Goal: Task Accomplishment & Management: Manage account settings

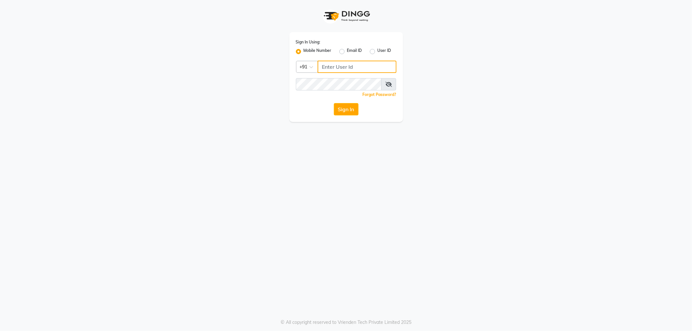
click at [331, 70] on input "Username" at bounding box center [357, 67] width 79 height 12
type input "9963099699"
click at [334, 103] on button "Sign In" at bounding box center [346, 109] width 25 height 12
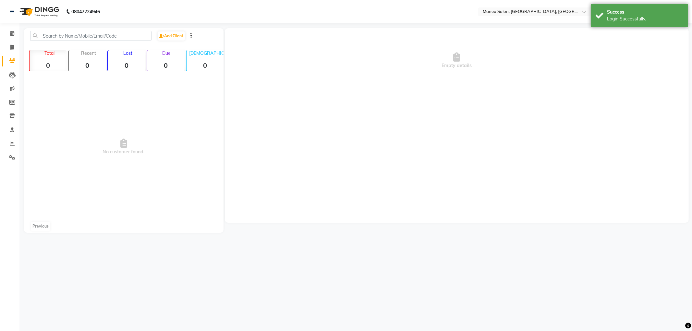
select select "en"
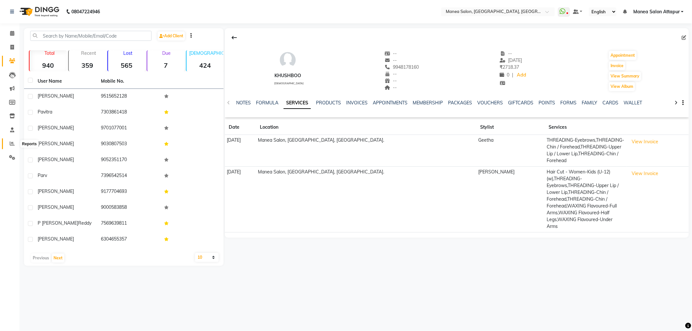
click at [12, 145] on icon at bounding box center [12, 143] width 5 height 5
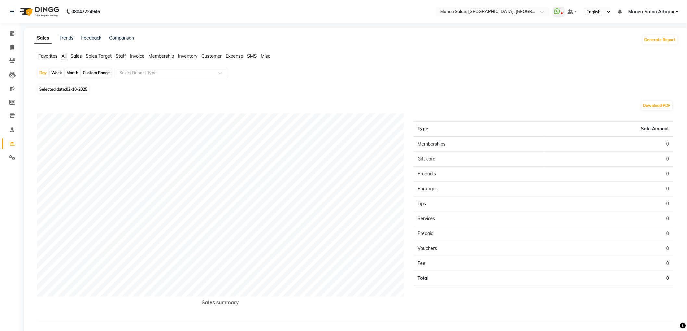
click at [70, 72] on div "Month" at bounding box center [72, 72] width 15 height 9
select select "10"
select select "2025"
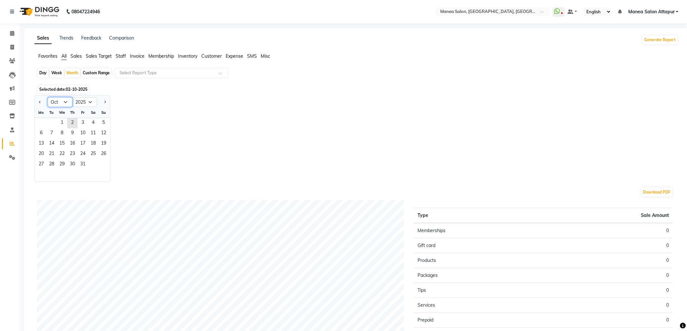
click at [59, 103] on select "Jan Feb Mar Apr May Jun [DATE] Aug Sep Oct Nov Dec" at bounding box center [60, 102] width 25 height 10
select select "9"
click at [48, 97] on select "Jan Feb Mar Apr May Jun [DATE] Aug Sep Oct Nov Dec" at bounding box center [60, 102] width 25 height 10
click at [40, 124] on span "1" at bounding box center [41, 123] width 10 height 10
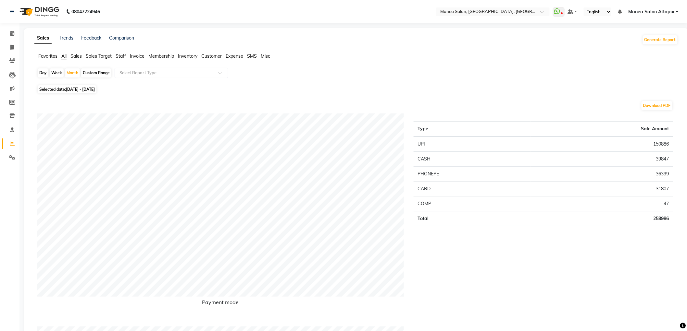
click at [125, 56] on span "Staff" at bounding box center [121, 56] width 10 height 6
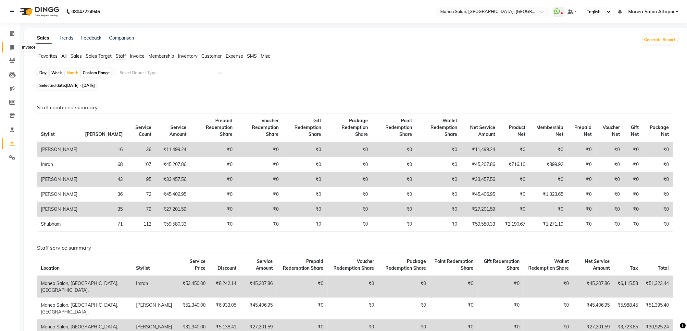
click at [13, 44] on span at bounding box center [11, 47] width 11 height 7
select select "6587"
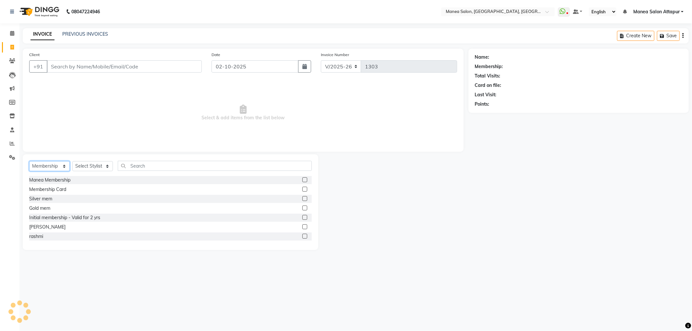
click at [44, 166] on select "Select Service Product Membership Package Voucher Prepaid Gift Card" at bounding box center [49, 166] width 41 height 10
select select "service"
click at [29, 162] on select "Select Service Product Membership Package Voucher Prepaid Gift Card" at bounding box center [49, 166] width 41 height 10
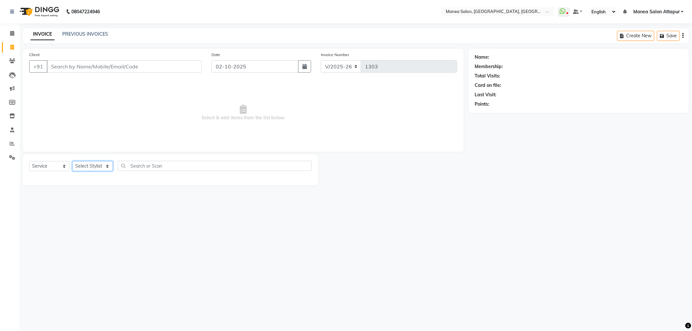
drag, startPoint x: 80, startPoint y: 168, endPoint x: 86, endPoint y: 171, distance: 6.4
click at [80, 168] on select "Select Stylist Aryan Ashok Devender Dasari Faizan Shaik Imran Padmja Rajee Salm…" at bounding box center [92, 166] width 41 height 10
click at [72, 162] on select "Select Stylist Aryan Ashok Devender Dasari Faizan Shaik Imran Padmja Rajee Salm…" at bounding box center [92, 166] width 41 height 10
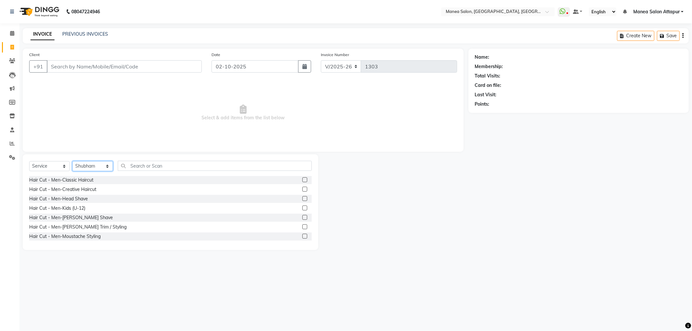
click at [103, 162] on select "Select Stylist Aryan Ashok Devender Dasari Faizan Shaik Imran Padmja Rajee Salm…" at bounding box center [92, 166] width 41 height 10
select select "84082"
click at [72, 162] on select "Select Stylist Aryan Ashok Devender Dasari Faizan Shaik Imran Padmja Rajee Salm…" at bounding box center [92, 166] width 41 height 10
click at [302, 191] on label at bounding box center [304, 189] width 5 height 5
click at [302, 191] on input "checkbox" at bounding box center [304, 190] width 4 height 4
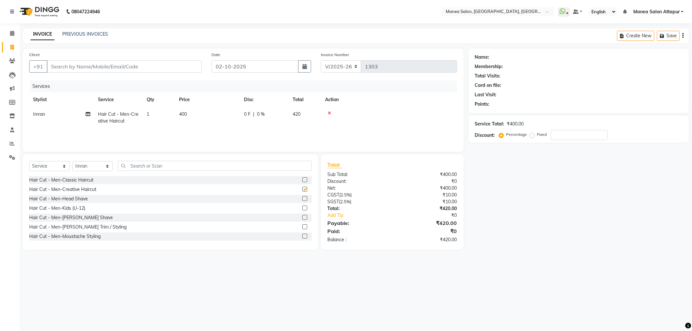
checkbox input "false"
click at [302, 228] on label at bounding box center [304, 227] width 5 height 5
click at [302, 228] on input "checkbox" at bounding box center [304, 227] width 4 height 4
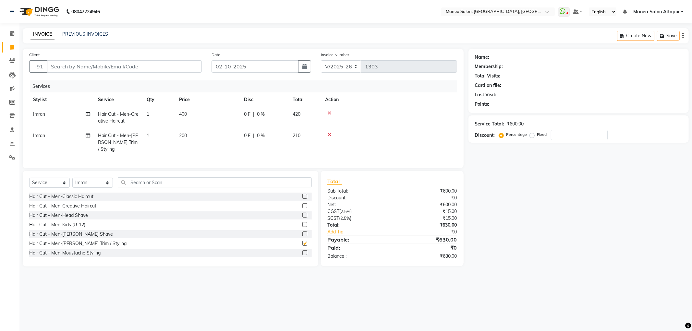
checkbox input "false"
click at [78, 68] on input "Client" at bounding box center [124, 66] width 155 height 12
type input "9"
type input "0"
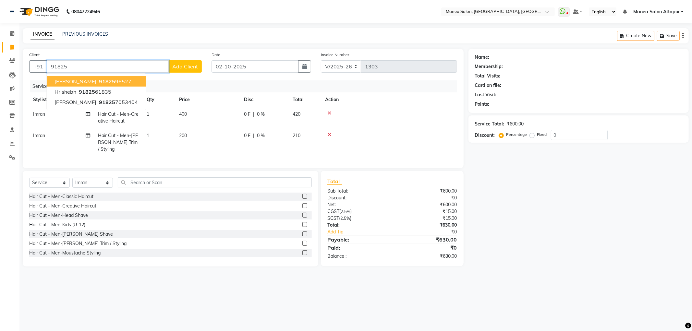
click at [98, 81] on ngb-highlight "91825 96527" at bounding box center [115, 81] width 34 height 6
type input "9182596527"
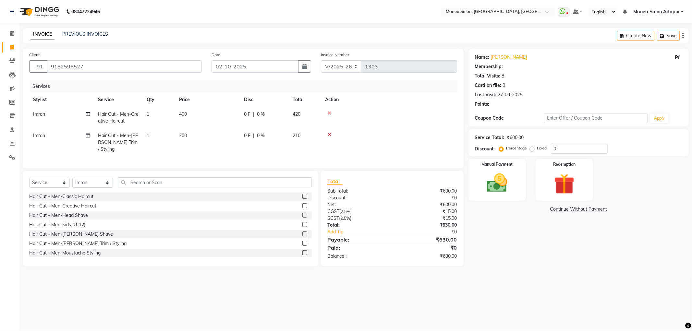
type input "20"
select select "1: Object"
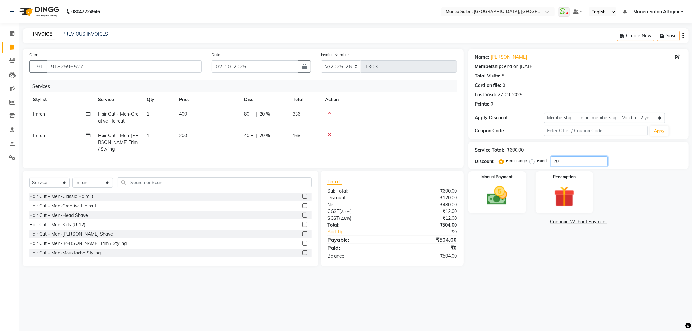
drag, startPoint x: 563, startPoint y: 161, endPoint x: 545, endPoint y: 165, distance: 18.5
click at [546, 164] on div "Percentage Fixed 20" at bounding box center [553, 161] width 107 height 10
click at [519, 187] on div "Manual Payment" at bounding box center [497, 192] width 60 height 43
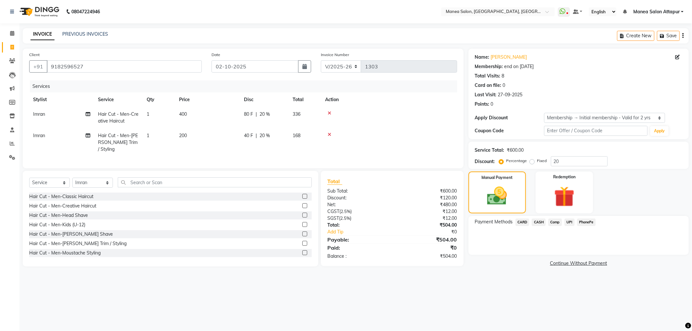
click at [566, 223] on span "UPI" at bounding box center [570, 222] width 10 height 7
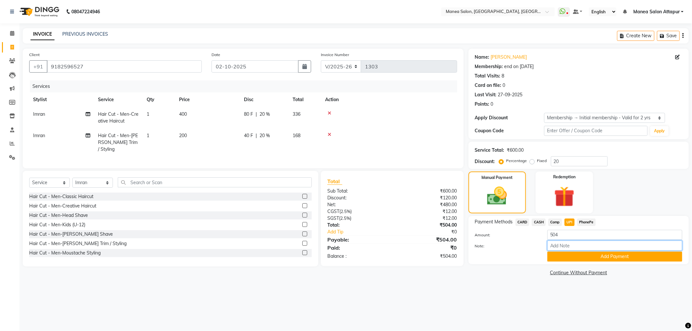
drag, startPoint x: 569, startPoint y: 245, endPoint x: 572, endPoint y: 246, distance: 3.9
click at [569, 245] on input "Note:" at bounding box center [615, 246] width 135 height 10
type input "Counter Cash"
drag, startPoint x: 579, startPoint y: 241, endPoint x: 496, endPoint y: 245, distance: 83.8
click at [496, 245] on div "Note: Counter Cash" at bounding box center [578, 246] width 217 height 11
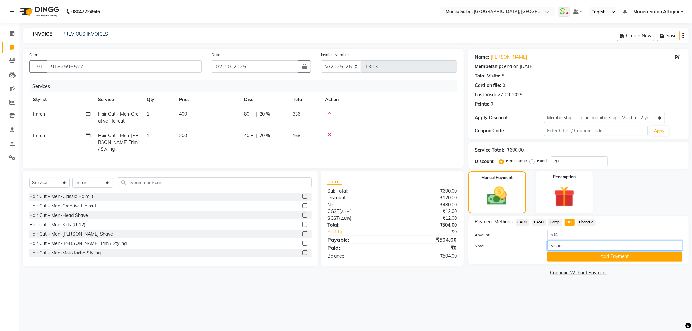
type input "Salon account"
click at [611, 261] on button "Add Payment" at bounding box center [615, 257] width 135 height 10
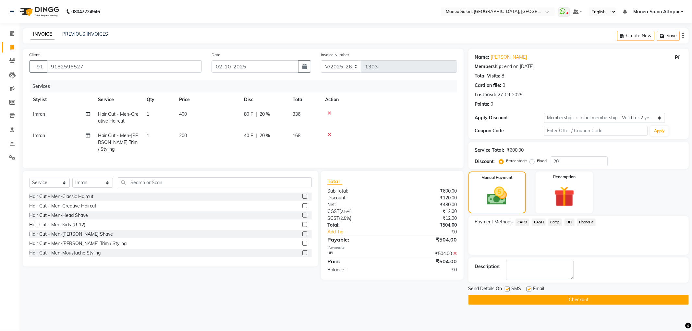
click at [519, 296] on button "Checkout" at bounding box center [579, 300] width 220 height 10
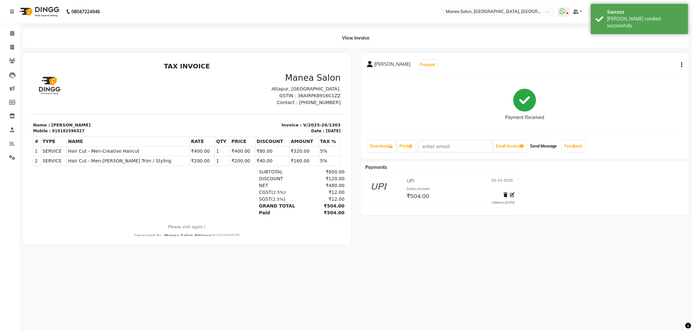
click at [546, 144] on button "Send Message" at bounding box center [544, 146] width 32 height 11
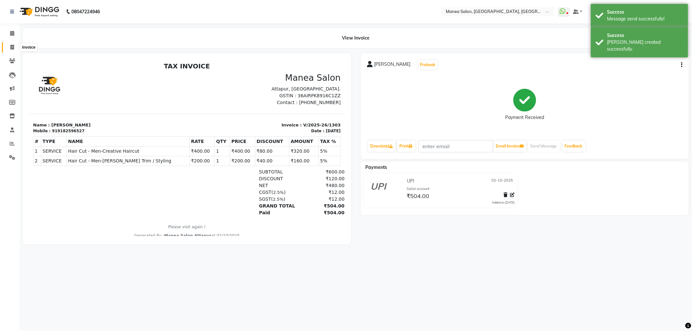
click at [17, 48] on span at bounding box center [11, 47] width 11 height 7
select select "service"
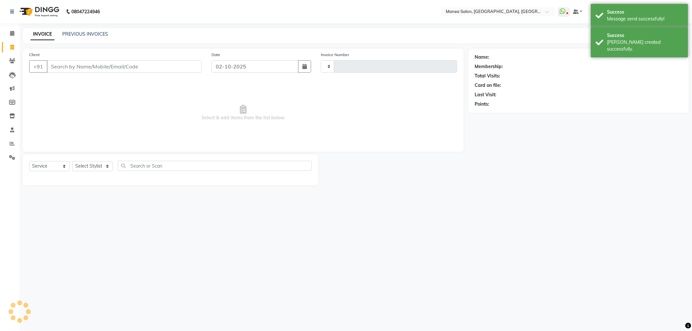
type input "1304"
select select "6587"
select select "membership"
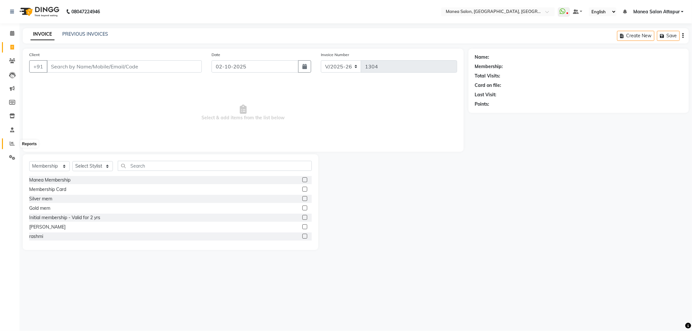
click at [11, 146] on icon at bounding box center [12, 143] width 5 height 5
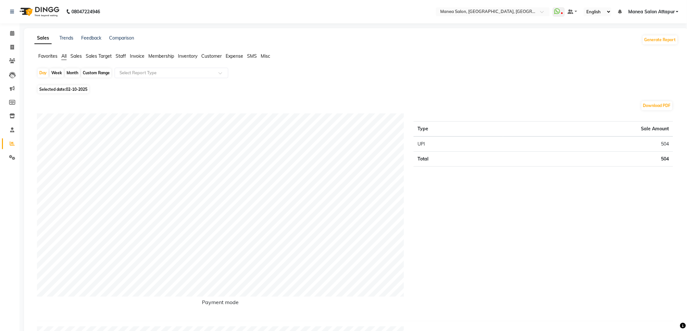
click at [17, 144] on li "Reports" at bounding box center [9, 144] width 19 height 14
click at [8, 46] on span at bounding box center [11, 47] width 11 height 7
select select "service"
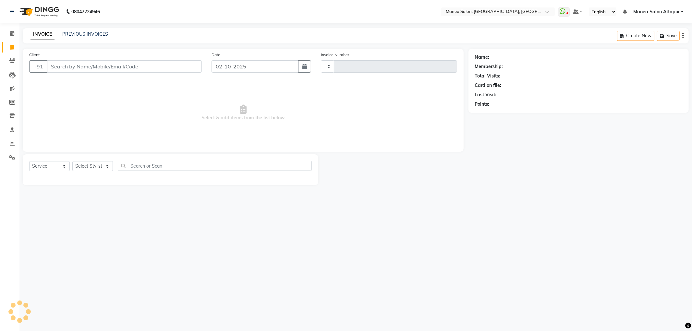
type input "1304"
select select "6587"
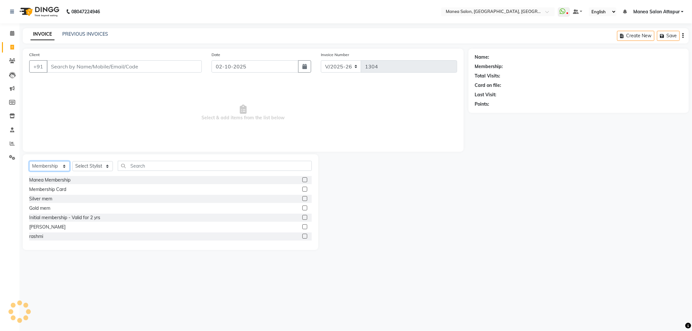
click at [63, 169] on select "Select Service Product Membership Package Voucher Prepaid Gift Card" at bounding box center [49, 166] width 41 height 10
select select "service"
click at [29, 162] on select "Select Service Product Membership Package Voucher Prepaid Gift Card" at bounding box center [49, 166] width 41 height 10
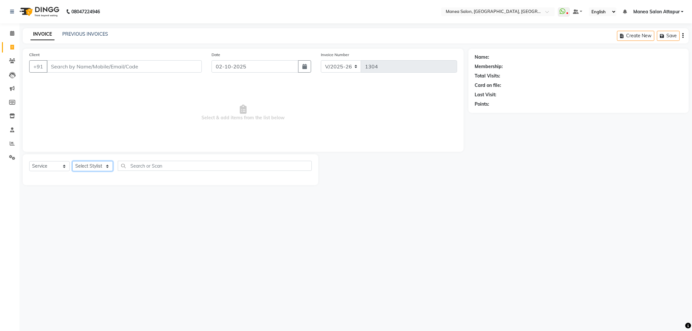
click at [90, 163] on select "Select Stylist Aryan Ashok Devender Dasari Faizan Shaik Imran Padmja Rajee Salm…" at bounding box center [92, 166] width 41 height 10
select select "84082"
click at [72, 162] on select "Select Stylist Aryan Ashok Devender Dasari Faizan Shaik Imran Padmja Rajee Salm…" at bounding box center [92, 166] width 41 height 10
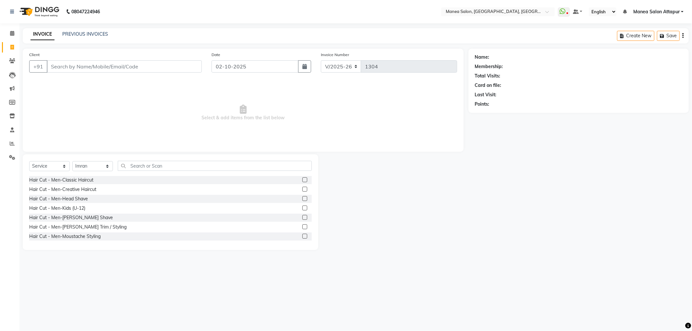
click at [180, 218] on div "Hair Cut - Men-Beard Shave" at bounding box center [170, 218] width 283 height 8
click at [302, 215] on label at bounding box center [304, 217] width 5 height 5
click at [302, 216] on input "checkbox" at bounding box center [304, 218] width 4 height 4
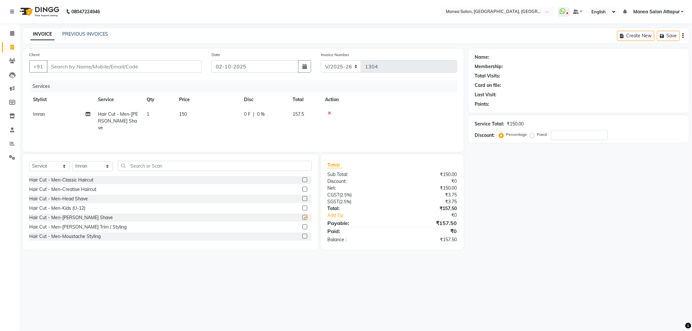
checkbox input "false"
click at [128, 68] on input "Client" at bounding box center [124, 66] width 155 height 12
type input "7"
type input "0"
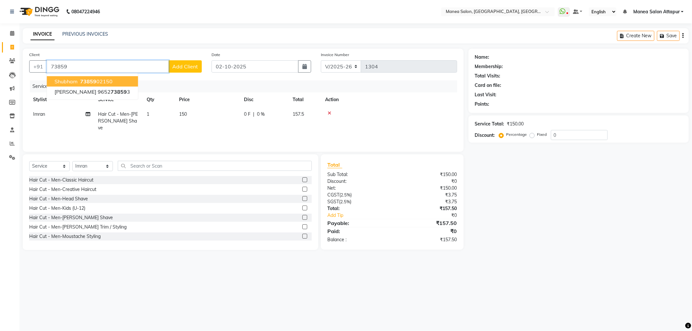
click at [101, 80] on ngb-highlight "73859 02150" at bounding box center [96, 81] width 34 height 6
type input "7385902150"
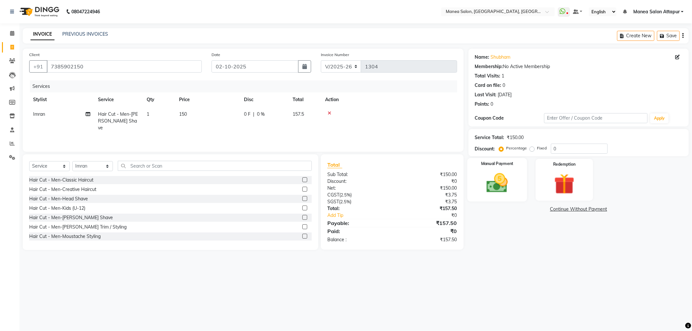
click at [489, 172] on img at bounding box center [497, 183] width 35 height 25
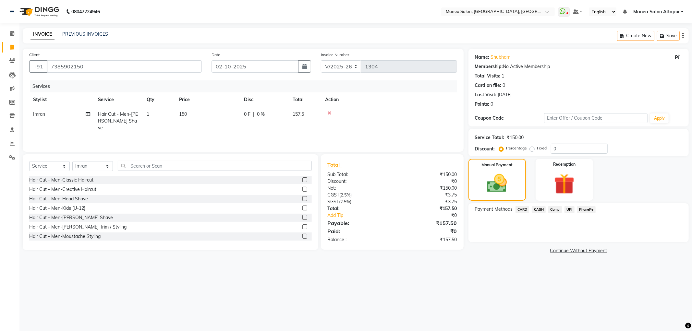
click at [569, 212] on span "UPI" at bounding box center [570, 209] width 10 height 7
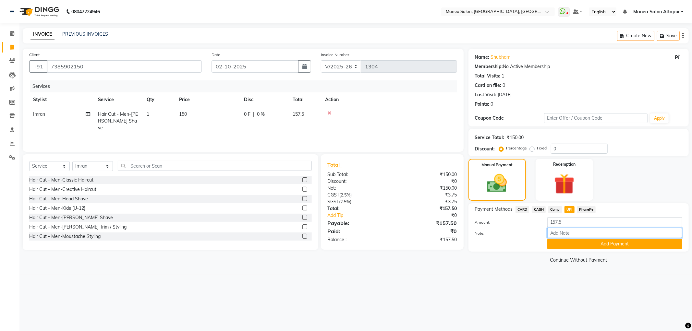
click at [579, 231] on input "Note:" at bounding box center [615, 233] width 135 height 10
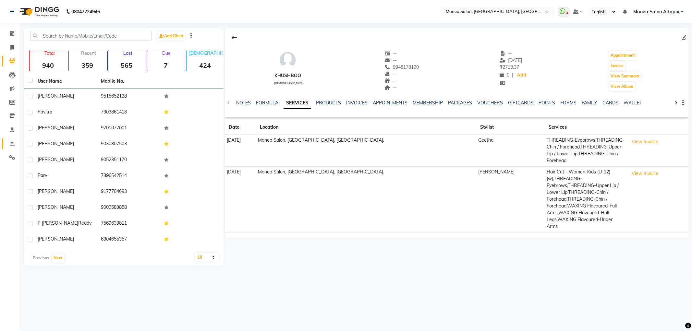
click at [11, 148] on link "Reports" at bounding box center [10, 144] width 16 height 11
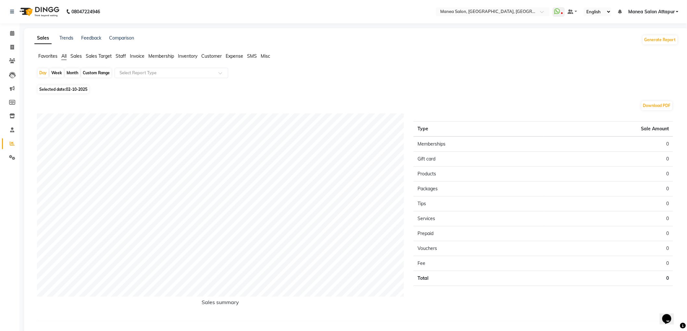
click at [75, 72] on div "Month" at bounding box center [72, 72] width 15 height 9
select select "10"
select select "2025"
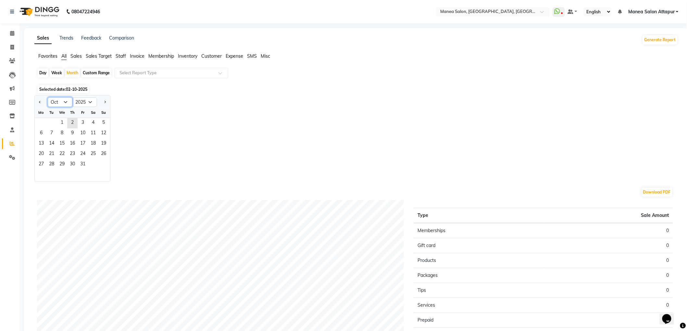
click at [58, 103] on select "Jan Feb Mar Apr May Jun [DATE] Aug Sep Oct Nov Dec" at bounding box center [60, 102] width 25 height 10
select select "9"
click at [48, 97] on select "Jan Feb Mar Apr May Jun [DATE] Aug Sep Oct Nov Dec" at bounding box center [60, 102] width 25 height 10
click at [63, 158] on span "24" at bounding box center [62, 154] width 10 height 10
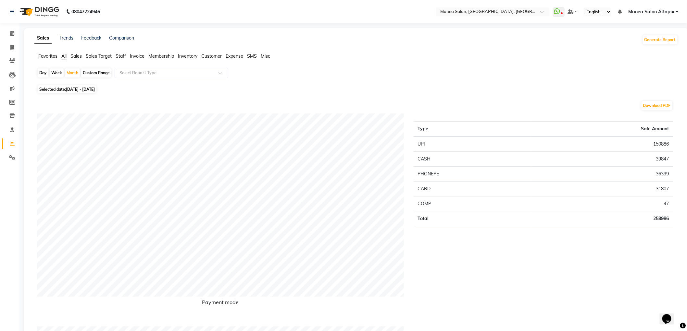
click at [123, 59] on span "Staff" at bounding box center [121, 56] width 10 height 6
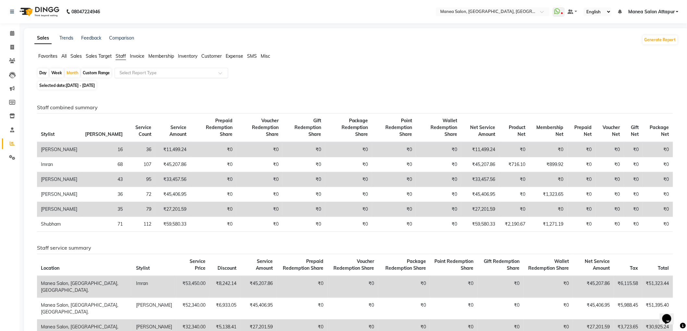
click at [138, 75] on input "text" at bounding box center [164, 73] width 93 height 6
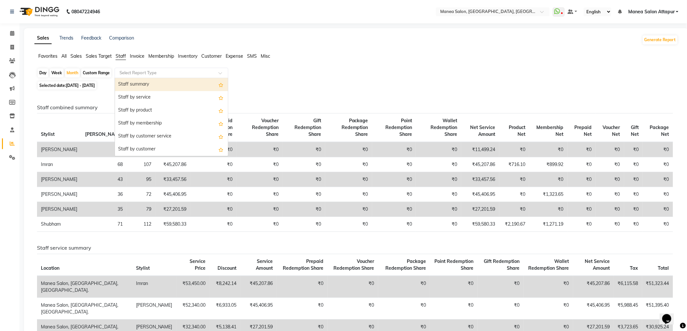
click at [138, 75] on input "text" at bounding box center [164, 73] width 93 height 6
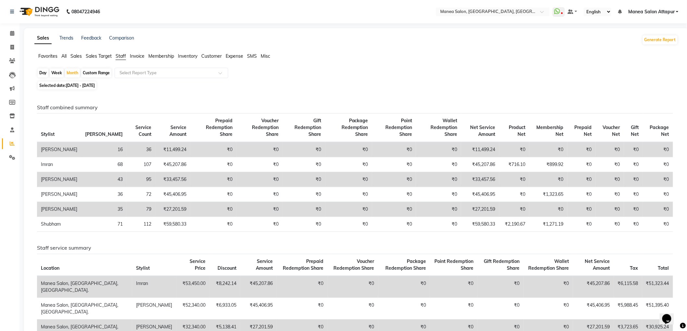
click at [309, 75] on div "Day Week Month Custom Range Select Report Type" at bounding box center [356, 74] width 638 height 12
click at [8, 49] on span at bounding box center [11, 47] width 11 height 7
select select "service"
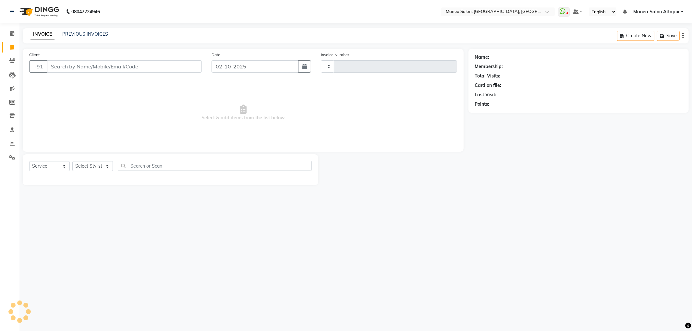
type input "1304"
select select "6587"
select select "membership"
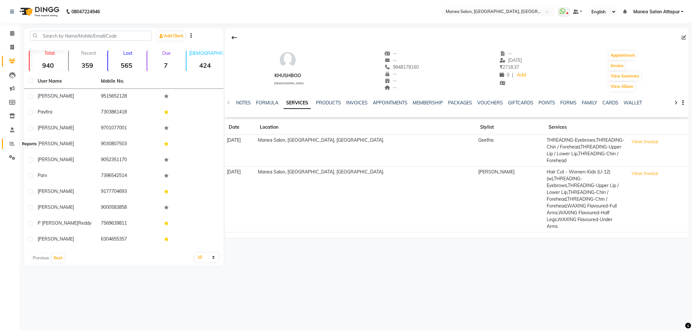
click at [16, 142] on span at bounding box center [11, 143] width 11 height 7
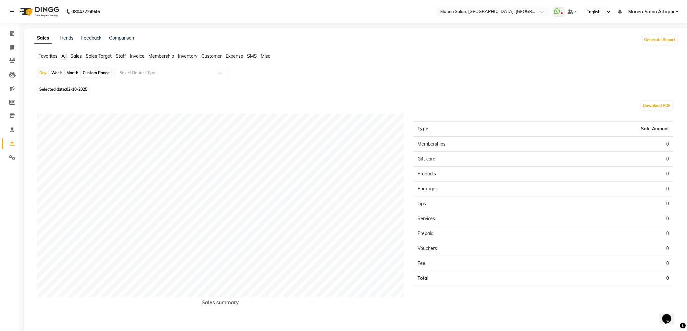
click at [76, 74] on div "Month" at bounding box center [72, 72] width 15 height 9
select select "10"
select select "2025"
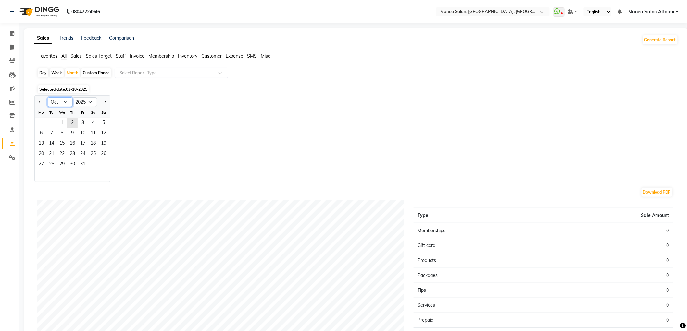
click at [56, 102] on select "Jan Feb Mar Apr May Jun [DATE] Aug Sep Oct Nov Dec" at bounding box center [60, 102] width 25 height 10
select select "9"
click at [48, 97] on select "Jan Feb Mar Apr May Jun [DATE] Aug Sep Oct Nov Dec" at bounding box center [60, 102] width 25 height 10
click at [66, 153] on span "24" at bounding box center [62, 154] width 10 height 10
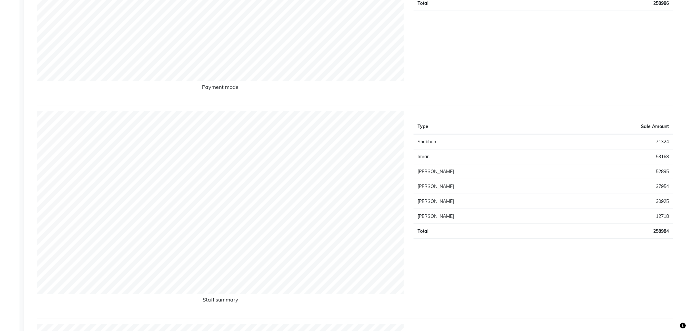
scroll to position [216, 0]
